Goal: Navigation & Orientation: Find specific page/section

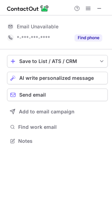
scroll to position [154, 112]
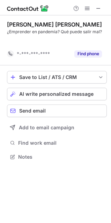
scroll to position [141, 111]
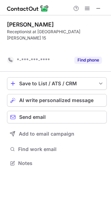
scroll to position [141, 111]
